Goal: Find specific page/section: Find specific page/section

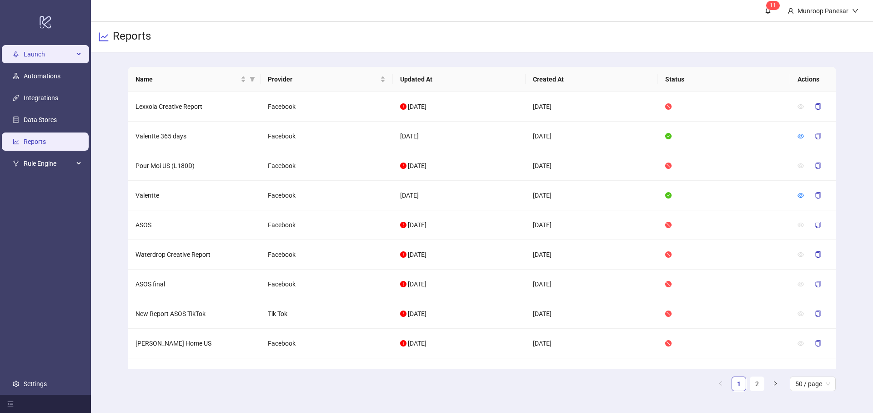
click at [38, 59] on span "Launch" at bounding box center [49, 54] width 50 height 18
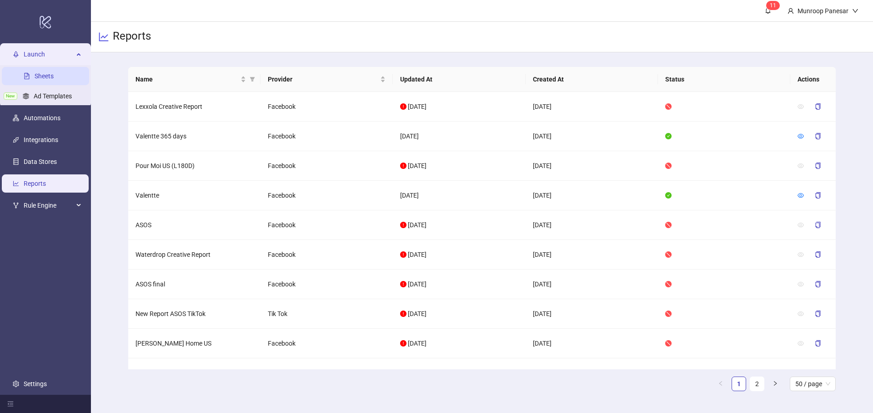
click at [40, 77] on link "Sheets" at bounding box center [44, 75] width 19 height 7
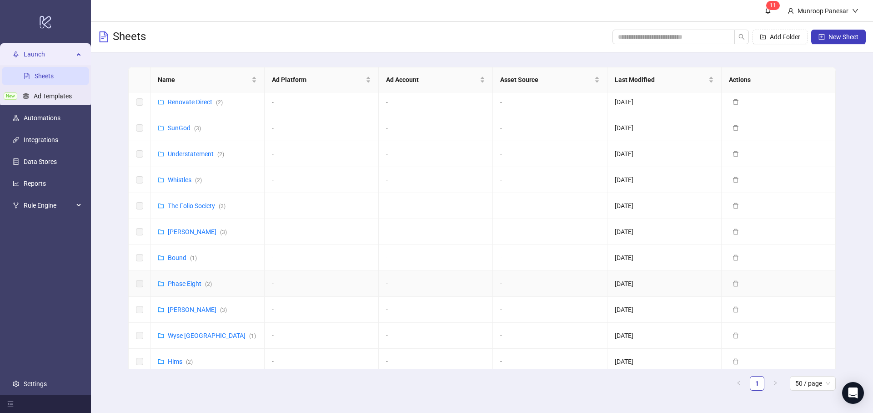
scroll to position [330, 0]
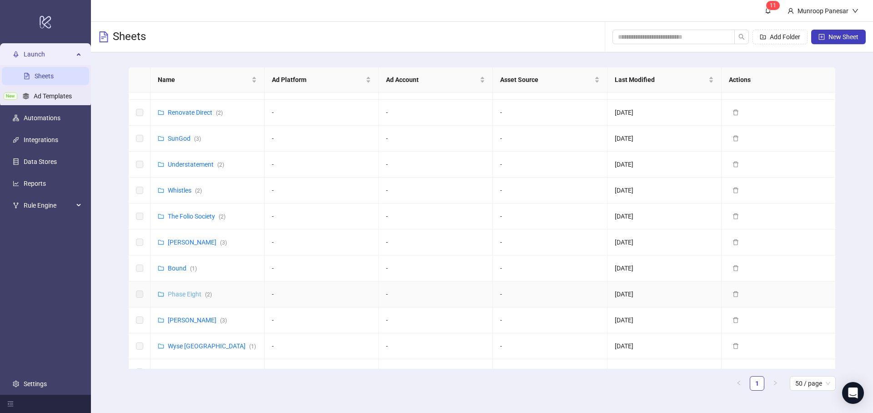
click at [181, 295] on link "Phase Eight ( 2 )" at bounding box center [190, 293] width 44 height 7
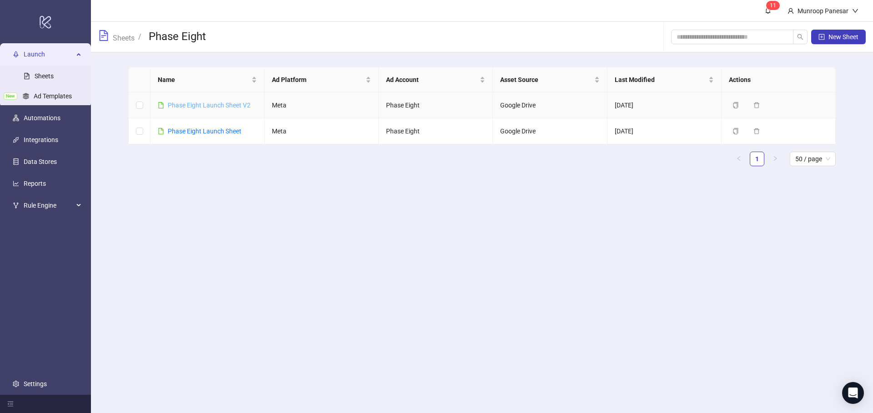
click at [206, 108] on link "Phase Eight Launch Sheet V2" at bounding box center [209, 104] width 83 height 7
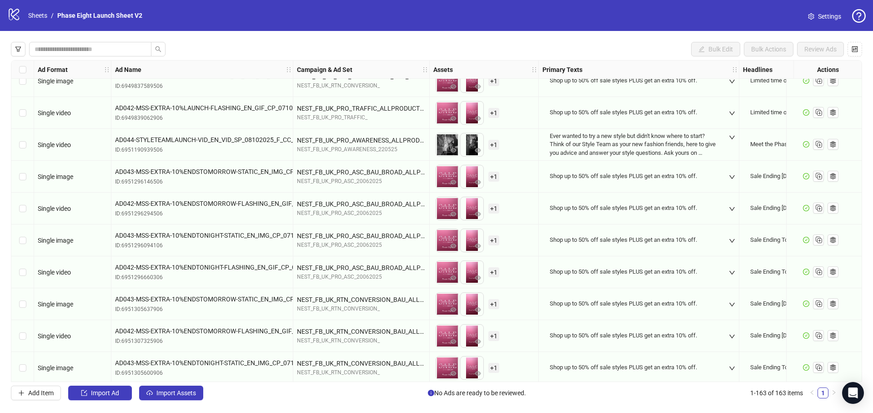
scroll to position [4891, 0]
